Goal: Find specific page/section: Find specific page/section

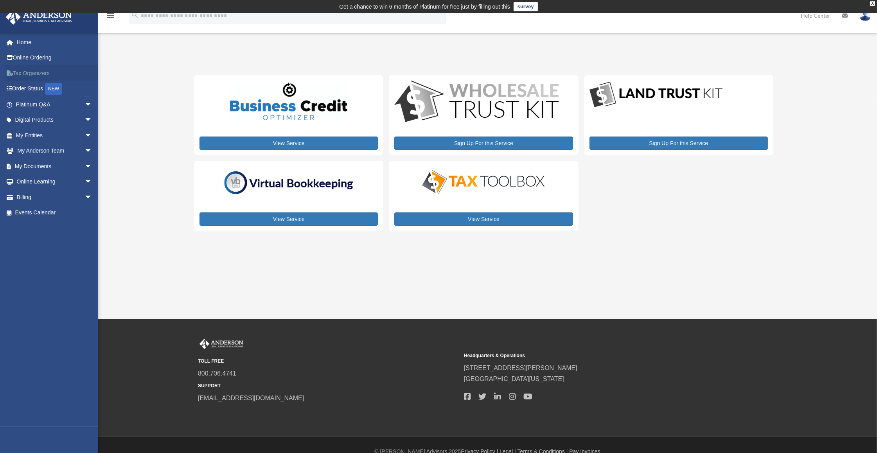
click at [40, 73] on link "Tax Organizers" at bounding box center [54, 73] width 99 height 16
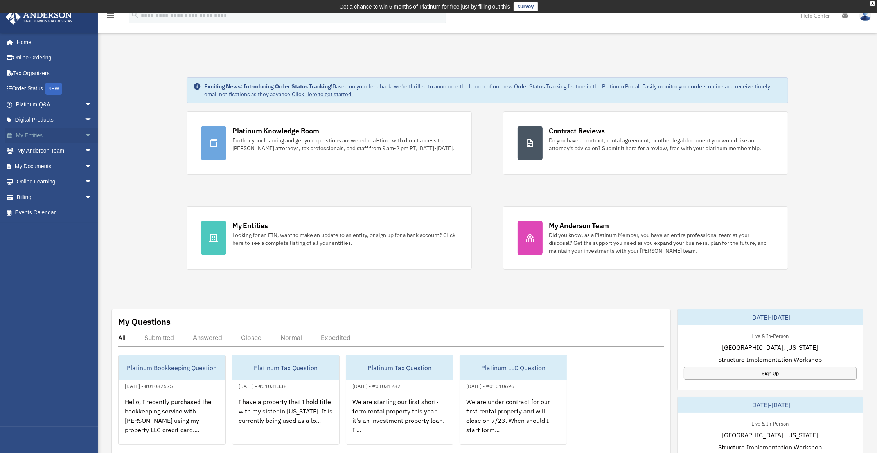
click at [84, 135] on span "arrow_drop_down" at bounding box center [92, 136] width 16 height 16
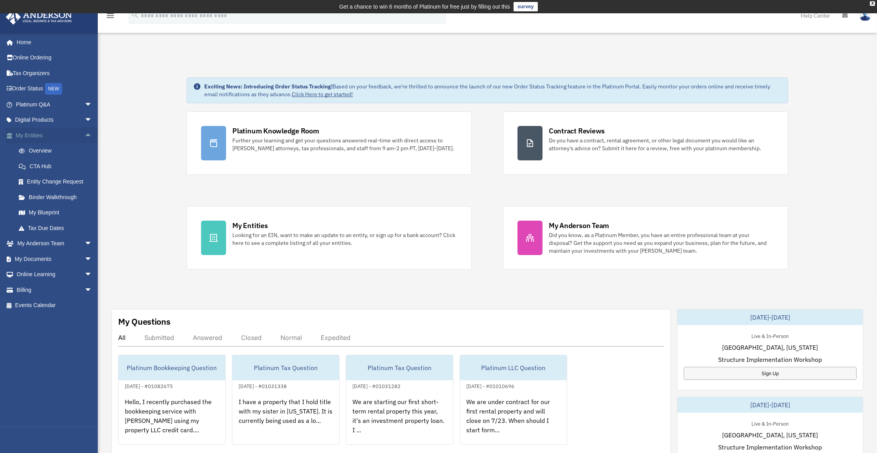
click at [84, 135] on span "arrow_drop_up" at bounding box center [92, 136] width 16 height 16
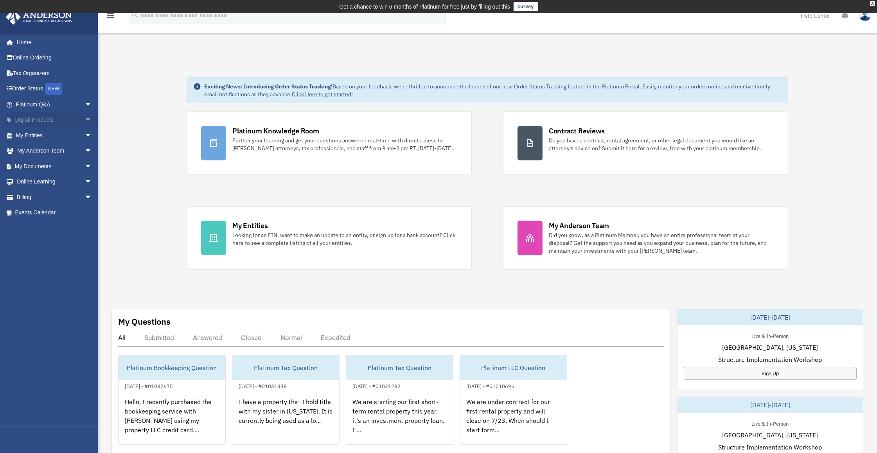
click at [84, 118] on span "arrow_drop_down" at bounding box center [92, 120] width 16 height 16
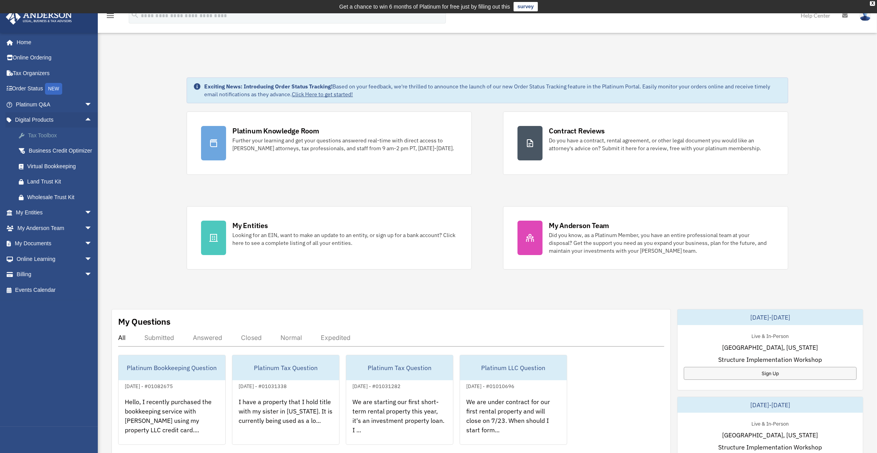
click at [48, 137] on div "Tax Toolbox" at bounding box center [60, 136] width 67 height 10
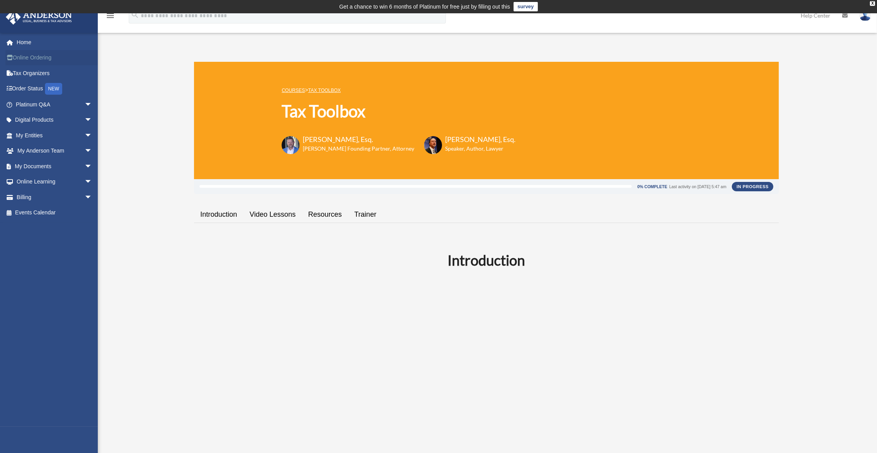
click at [43, 59] on link "Online Ordering" at bounding box center [54, 58] width 99 height 16
